Goal: Task Accomplishment & Management: Complete application form

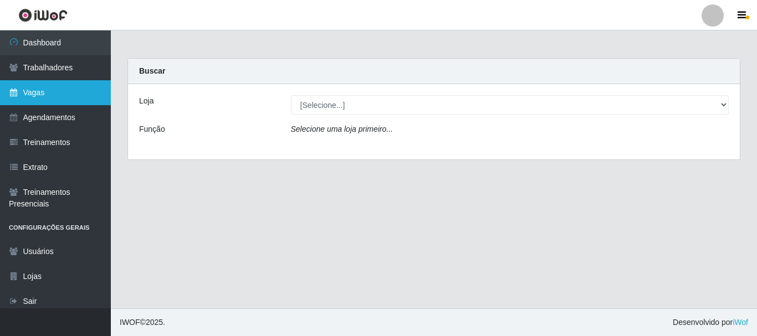
click at [59, 95] on link "Vagas" at bounding box center [55, 92] width 111 height 25
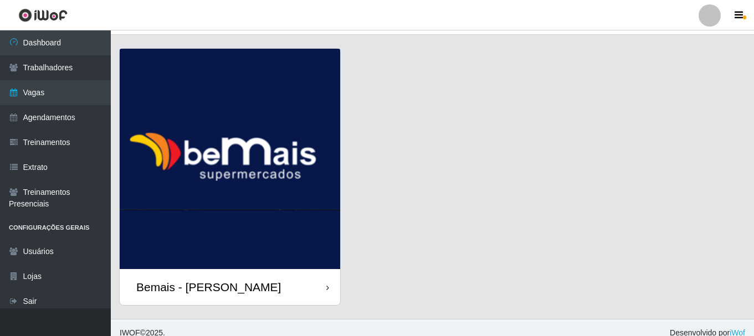
scroll to position [32, 0]
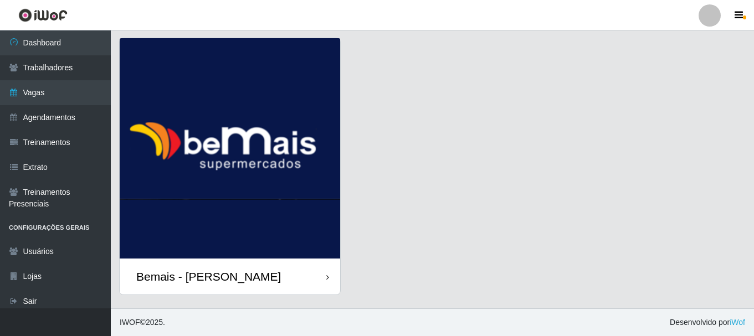
click at [217, 273] on div "Bemais - [PERSON_NAME]" at bounding box center [208, 277] width 145 height 14
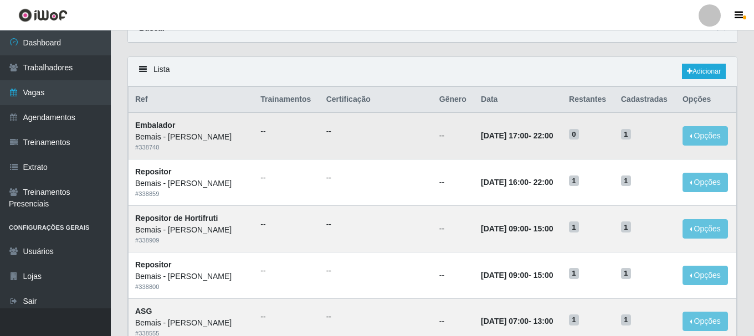
scroll to position [55, 0]
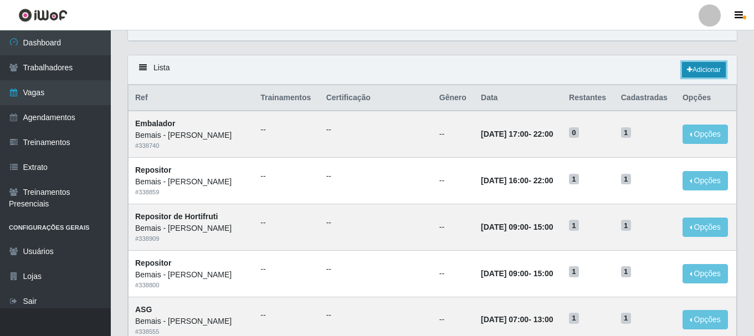
click at [696, 72] on link "Adicionar" at bounding box center [704, 70] width 44 height 16
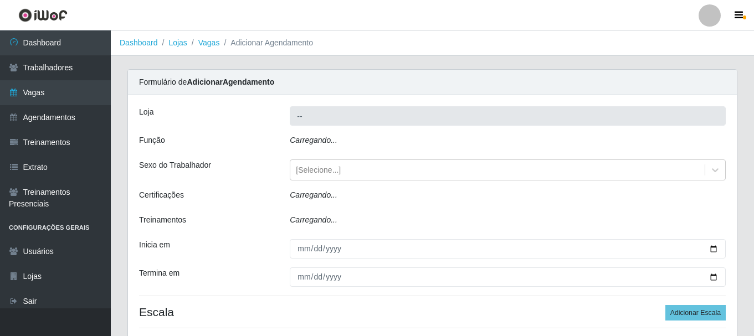
type input "Bemais - [PERSON_NAME]"
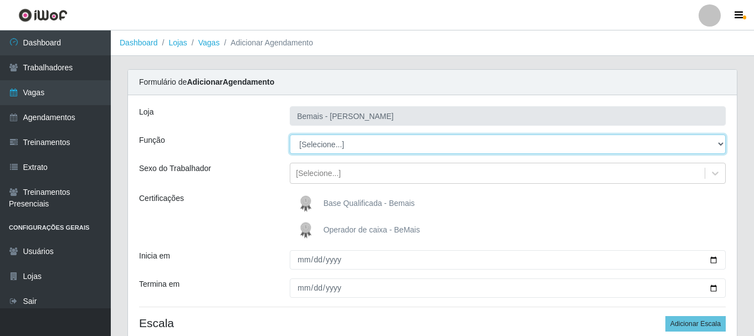
click at [721, 146] on select "[Selecione...] ASG ASG + ASG ++ Auxiliar de Depósito Auxiliar de Depósito + Aux…" at bounding box center [508, 144] width 436 height 19
select select "108"
click at [290, 135] on select "[Selecione...] ASG ASG + ASG ++ Auxiliar de Depósito Auxiliar de Depósito + Aux…" at bounding box center [508, 144] width 436 height 19
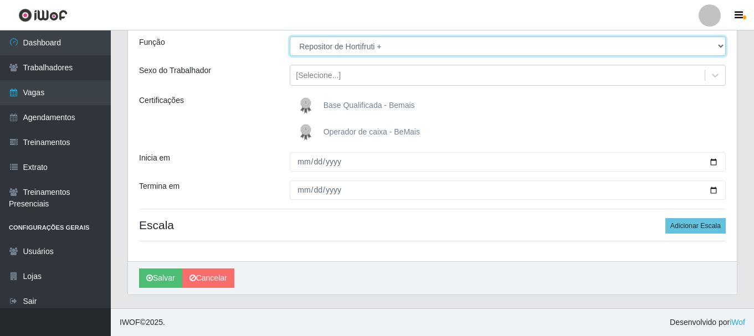
scroll to position [43, 0]
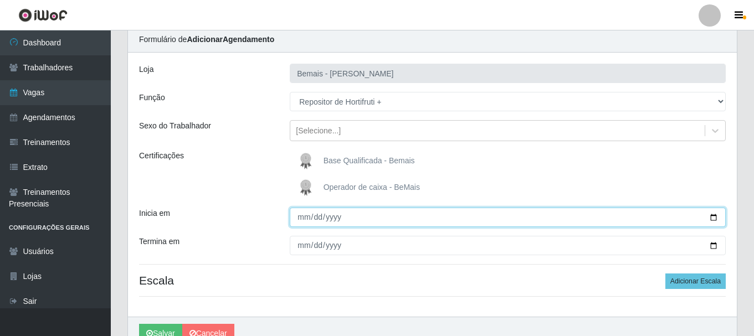
click at [712, 219] on input "Inicia em" at bounding box center [508, 217] width 436 height 19
type input "2025-09-09"
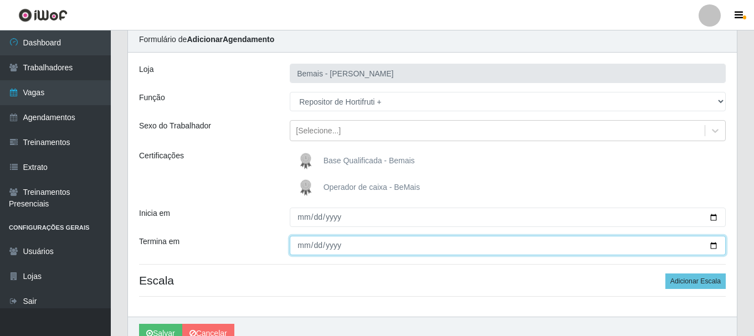
click at [714, 248] on input "Termina em" at bounding box center [508, 245] width 436 height 19
type input "2025-09-09"
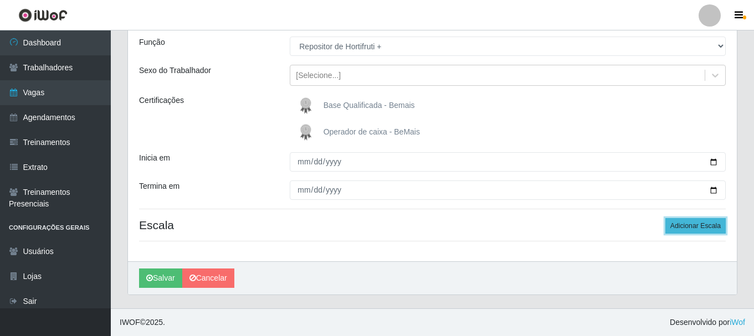
click at [682, 228] on button "Adicionar Escala" at bounding box center [695, 226] width 60 height 16
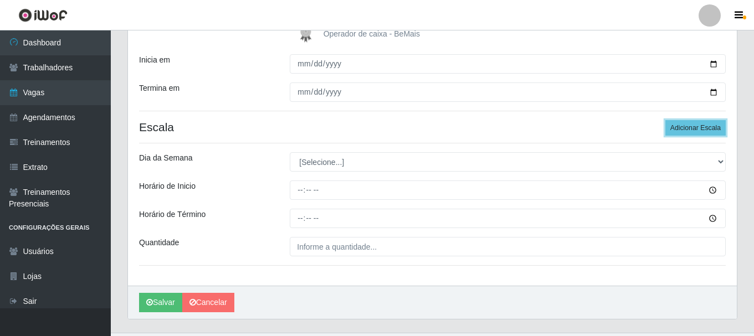
scroll to position [220, 0]
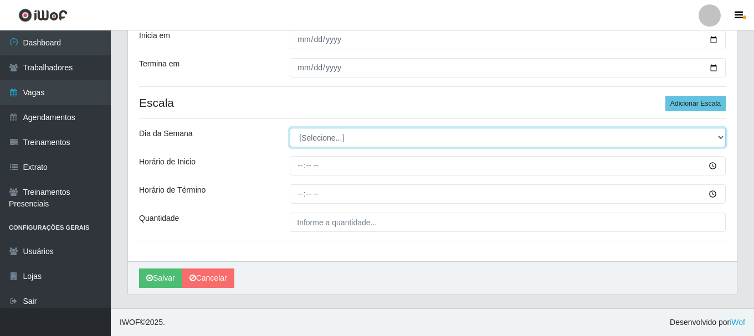
click at [720, 137] on select "[Selecione...] Segunda Terça Quarta Quinta Sexta Sábado Domingo" at bounding box center [508, 137] width 436 height 19
select select "2"
click at [290, 128] on select "[Selecione...] Segunda Terça Quarta Quinta Sexta Sábado Domingo" at bounding box center [508, 137] width 436 height 19
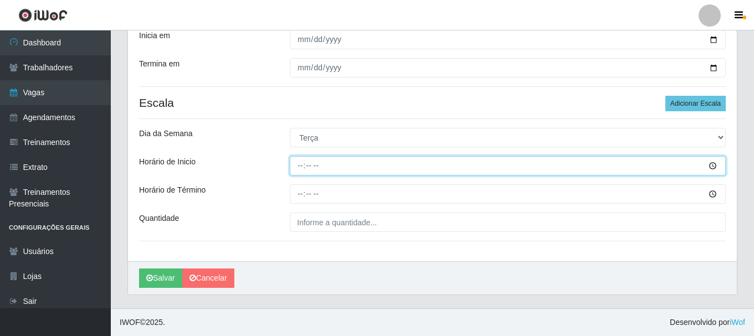
click at [711, 163] on input "Horário de Inicio" at bounding box center [508, 165] width 436 height 19
click at [712, 163] on input "Horário de Inicio" at bounding box center [508, 165] width 436 height 19
click at [302, 166] on input "Horário de Inicio" at bounding box center [508, 165] width 436 height 19
type input "16:00"
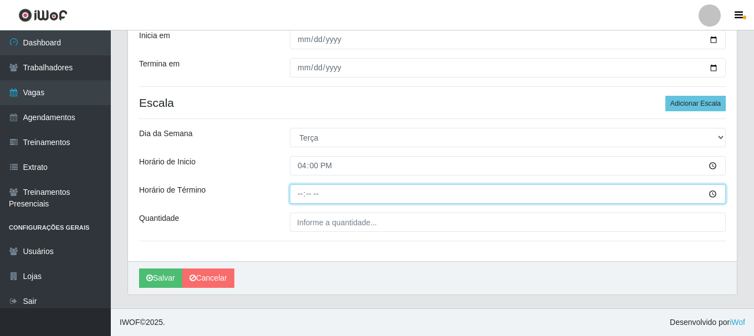
click at [302, 197] on input "Horário de Término" at bounding box center [508, 193] width 436 height 19
type input "22:00"
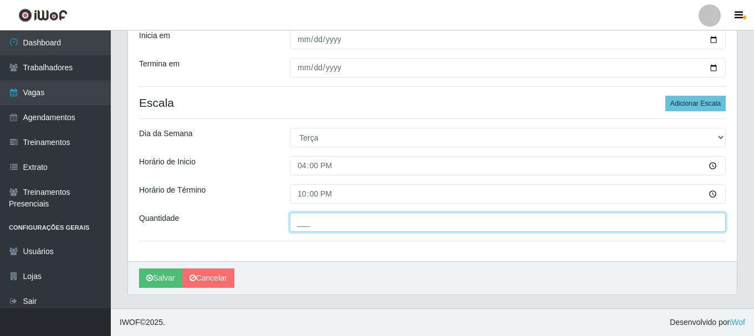
click at [324, 223] on input "___" at bounding box center [508, 222] width 436 height 19
type input "1__"
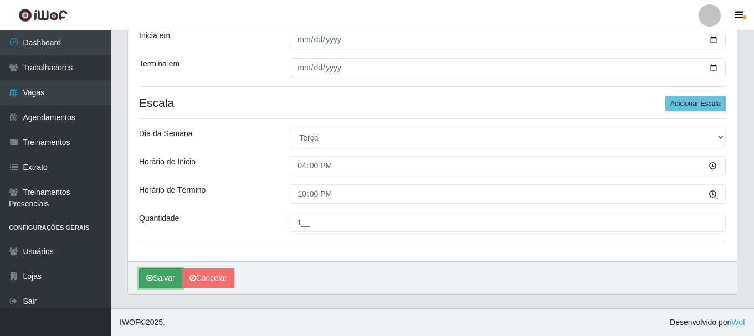
click at [156, 281] on button "Salvar" at bounding box center [160, 278] width 43 height 19
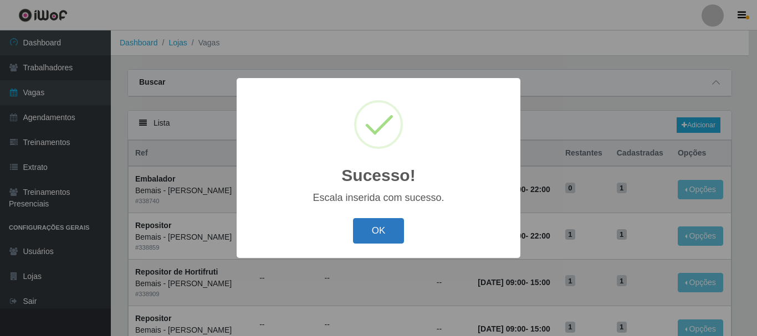
click at [361, 232] on button "OK" at bounding box center [379, 231] width 52 height 26
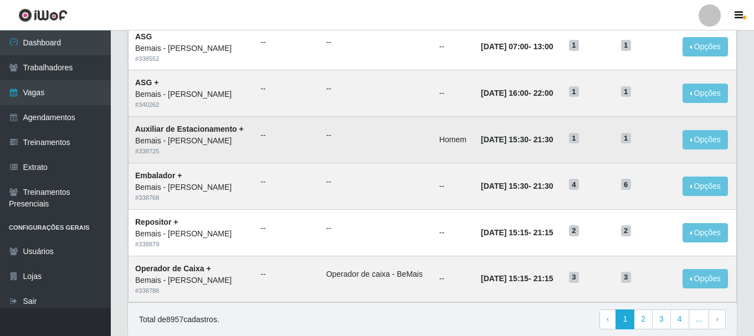
scroll to position [603, 0]
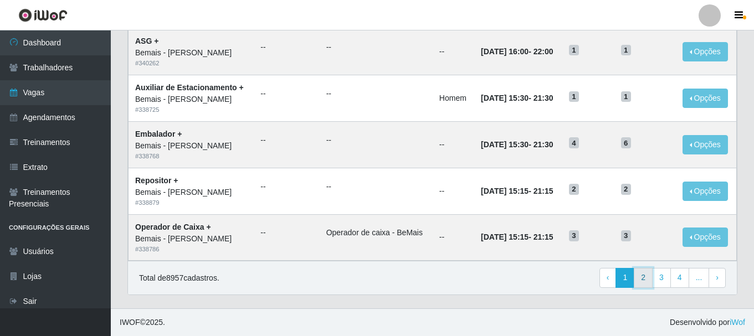
click at [642, 278] on link "2" at bounding box center [643, 278] width 19 height 20
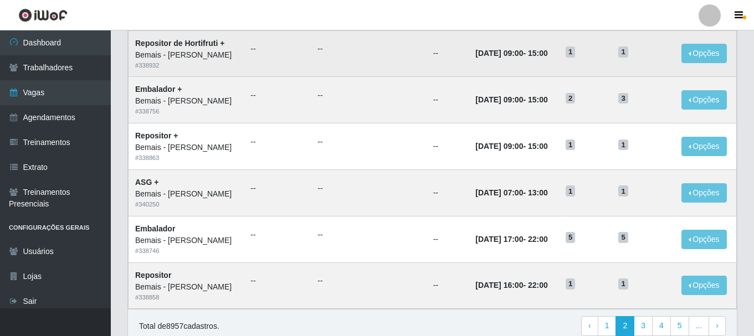
scroll to position [603, 0]
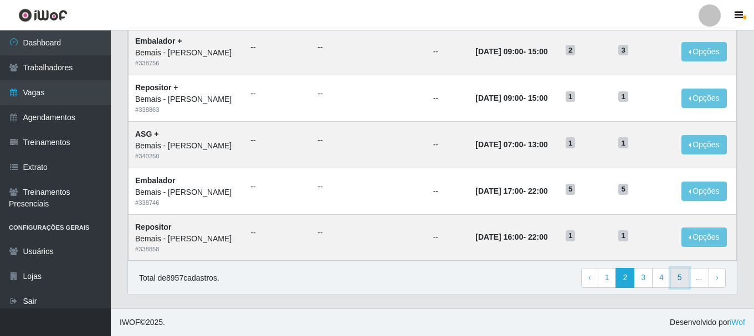
click at [683, 282] on link "5" at bounding box center [679, 278] width 19 height 20
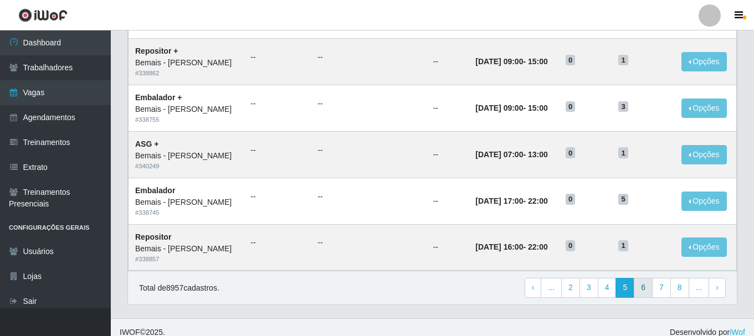
scroll to position [603, 0]
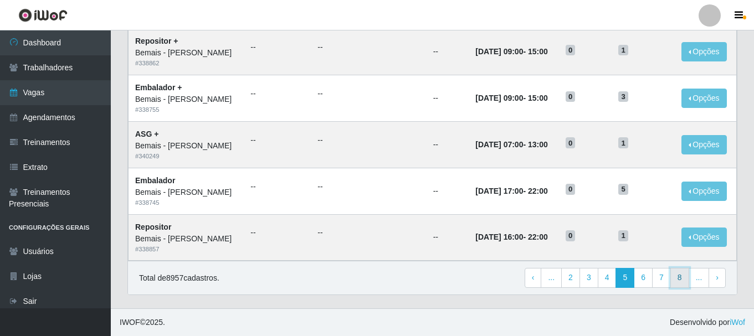
click at [681, 279] on link "8" at bounding box center [679, 278] width 19 height 20
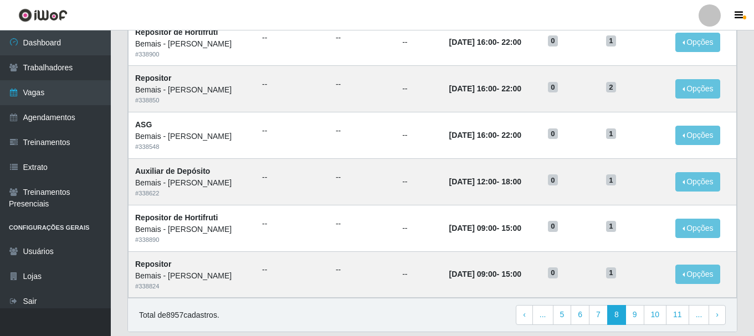
scroll to position [603, 0]
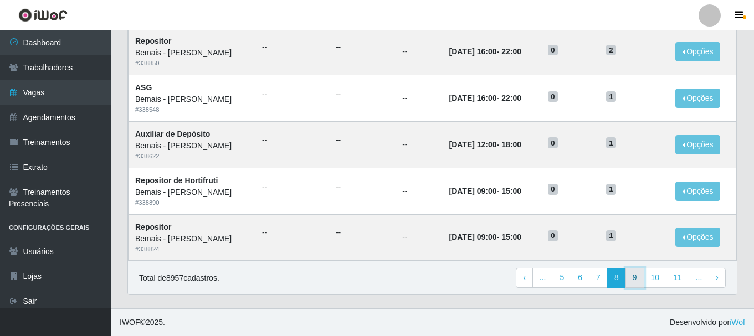
click at [638, 281] on link "9" at bounding box center [634, 278] width 19 height 20
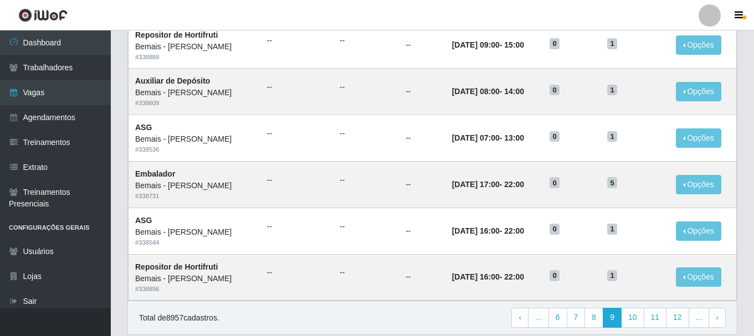
scroll to position [603, 0]
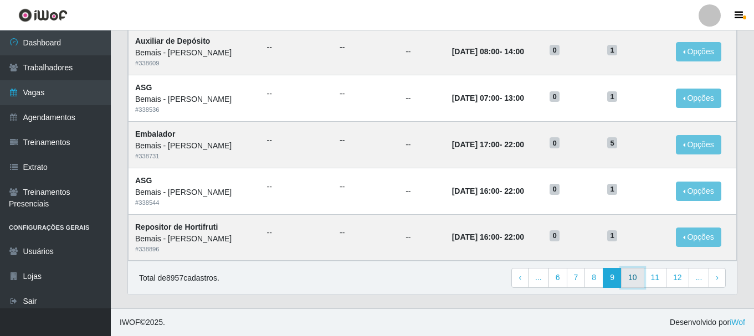
click at [640, 282] on link "10" at bounding box center [632, 278] width 23 height 20
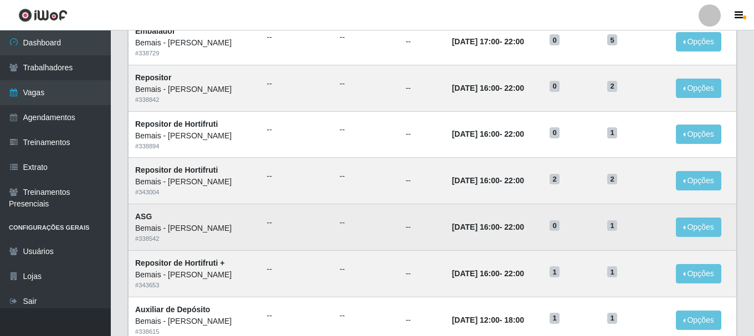
scroll to position [499, 0]
